Goal: Navigation & Orientation: Find specific page/section

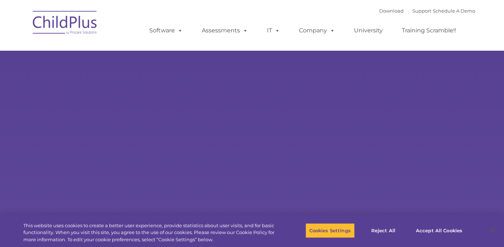
select select "MEDIUM"
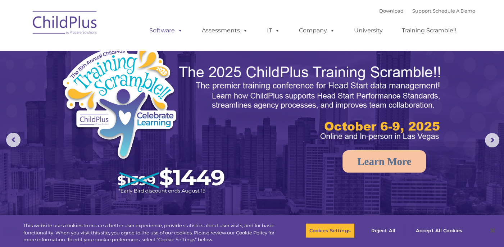
click at [158, 35] on link "Software" at bounding box center [166, 30] width 48 height 14
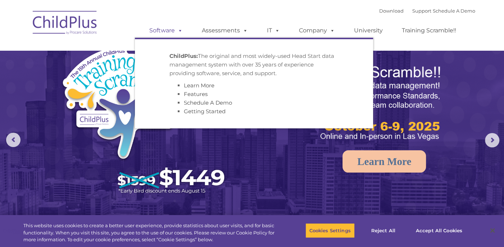
click at [163, 32] on link "Software" at bounding box center [166, 30] width 48 height 14
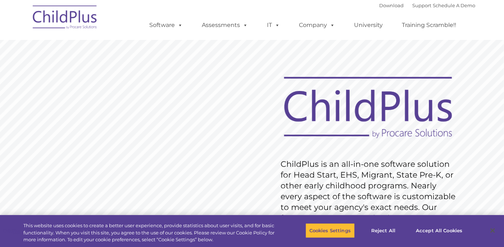
click at [62, 24] on img at bounding box center [65, 18] width 72 height 36
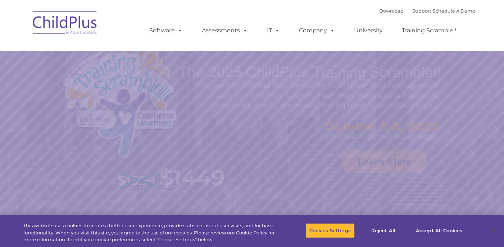
select select "MEDIUM"
